Goal: Information Seeking & Learning: Learn about a topic

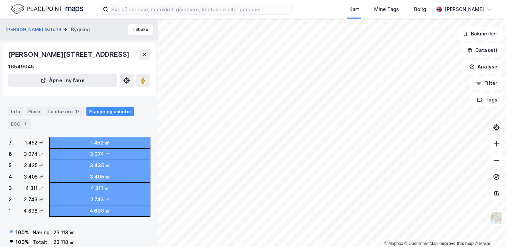
scroll to position [20, 0]
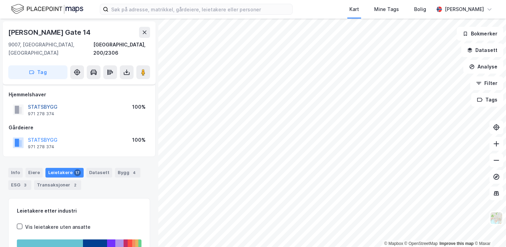
click at [0, 0] on button "STATSBYGG" at bounding box center [0, 0] width 0 height 0
